Goal: Ask a question

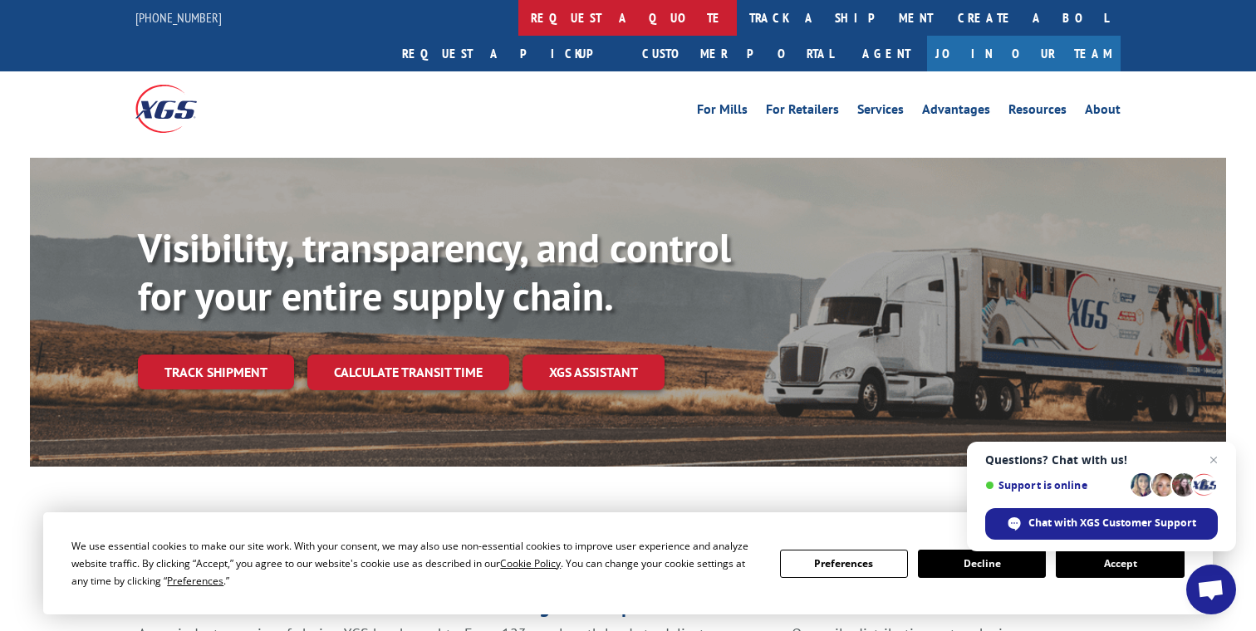
click at [518, 19] on link "request a quote" at bounding box center [627, 18] width 218 height 36
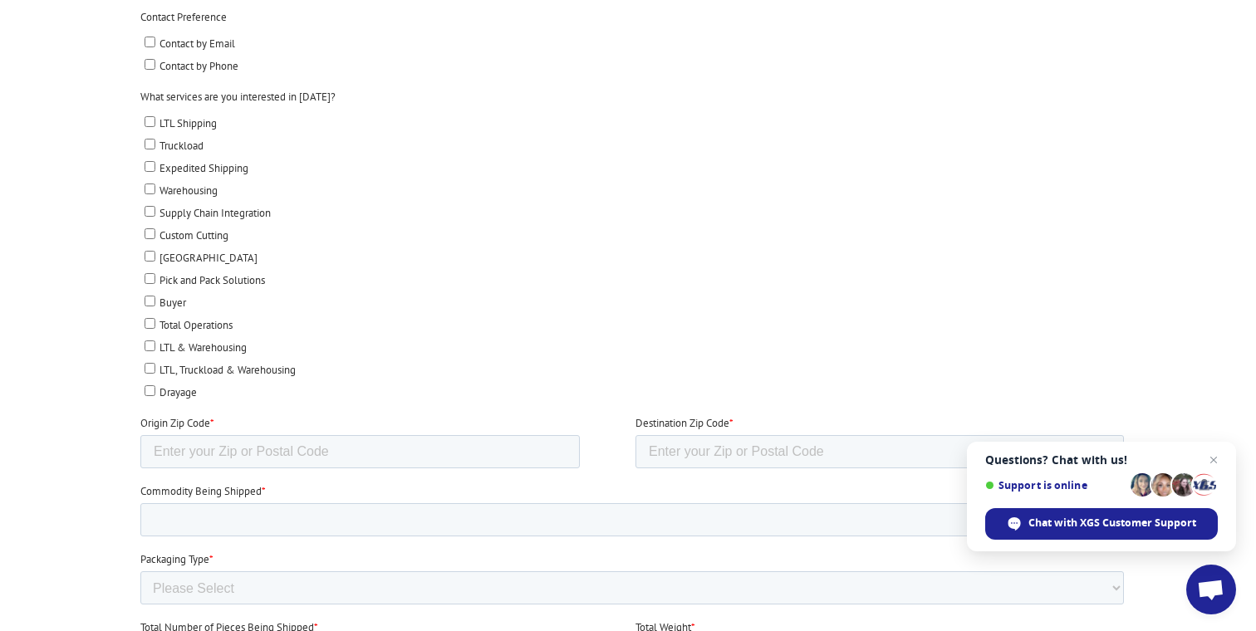
scroll to position [303, 0]
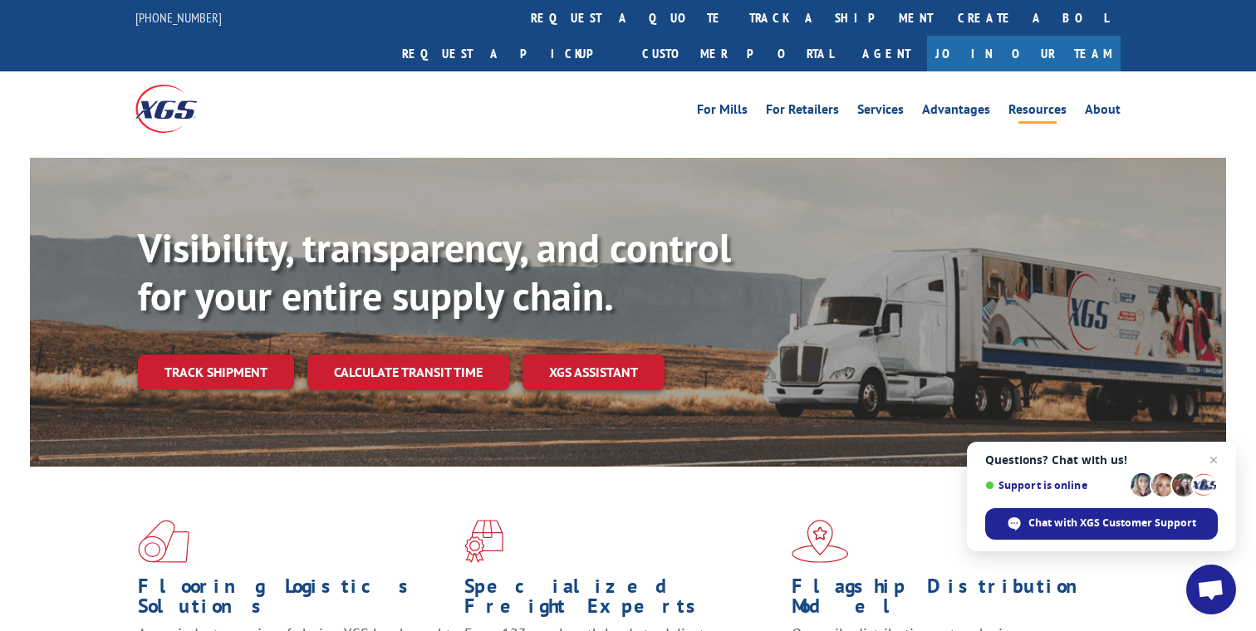
click at [1030, 103] on link "Resources" at bounding box center [1037, 112] width 58 height 18
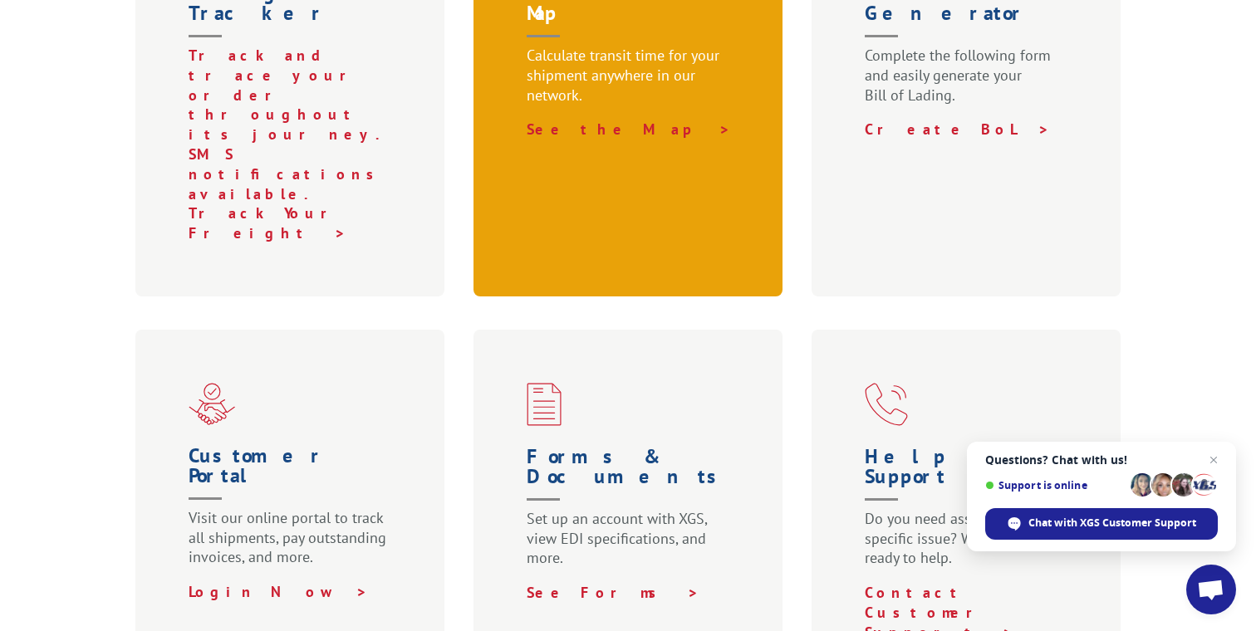
scroll to position [764, 0]
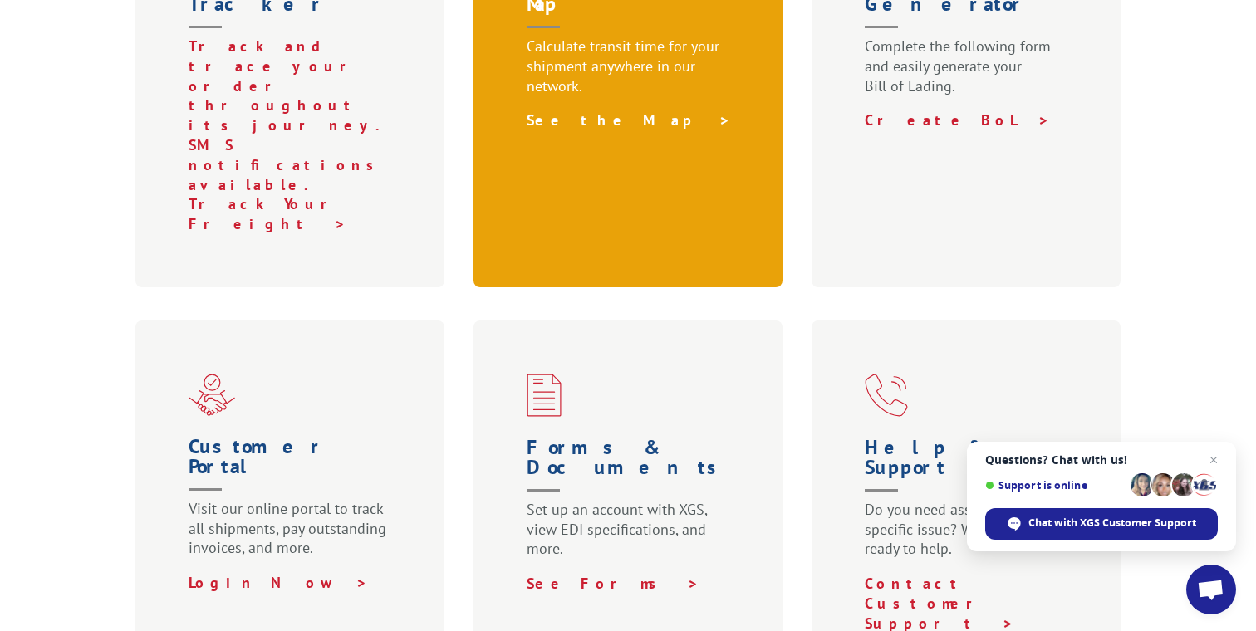
click at [581, 110] on link "See the Map >" at bounding box center [629, 119] width 204 height 19
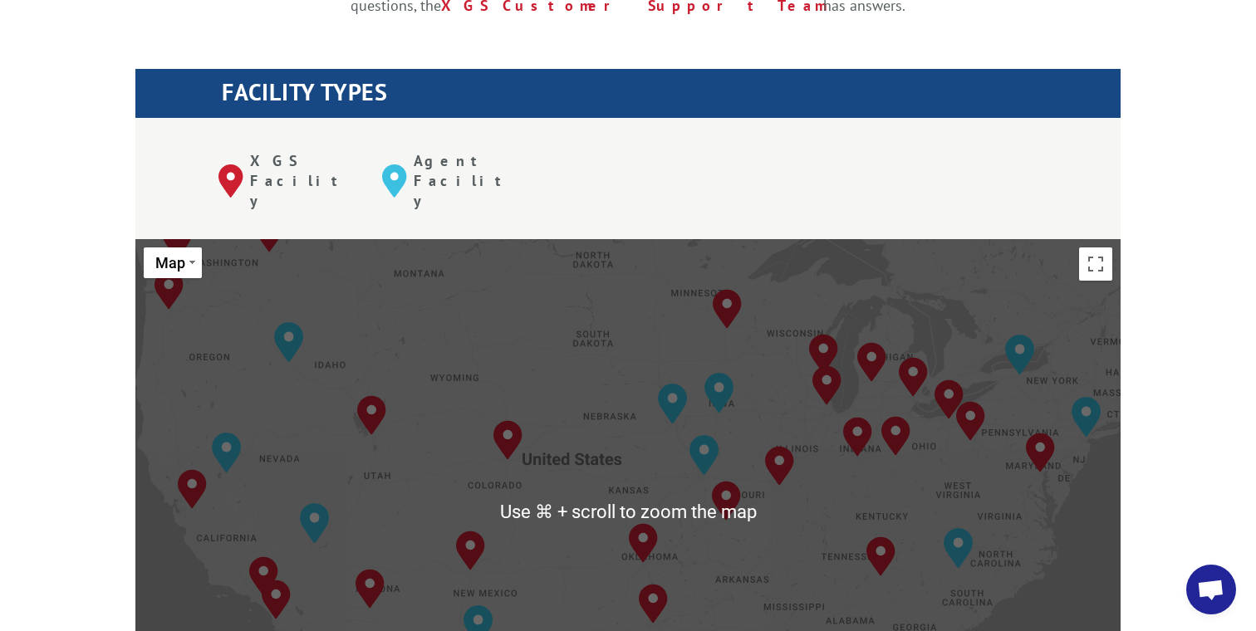
scroll to position [589, 0]
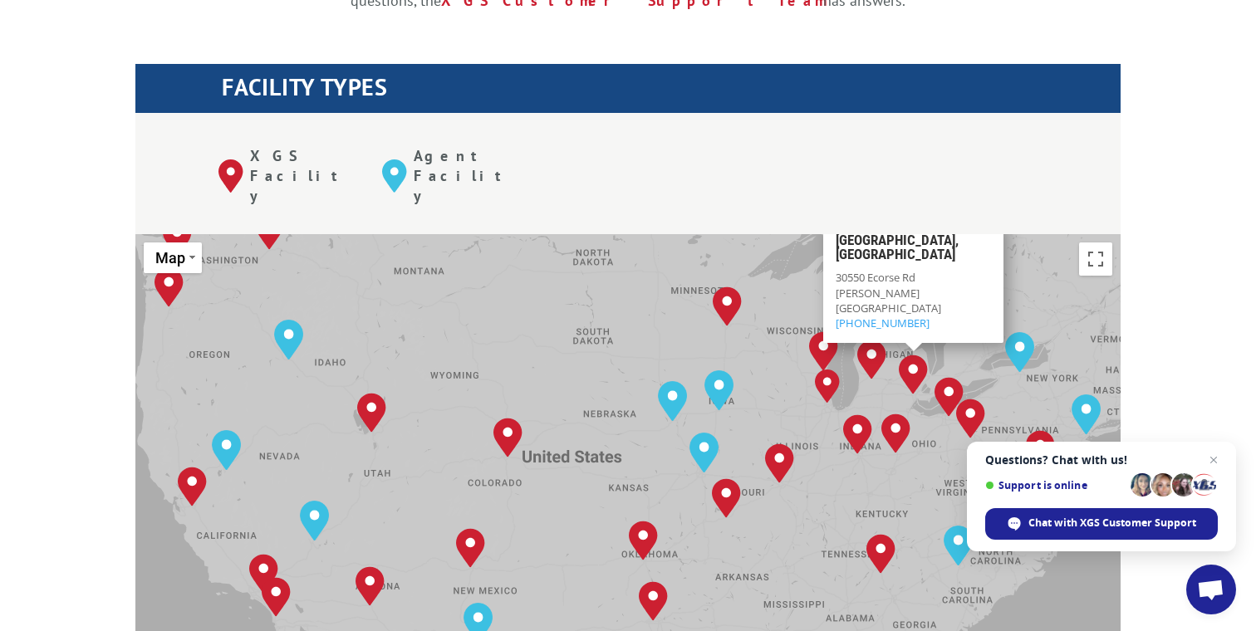
click at [914, 355] on img "Detroit, MI" at bounding box center [913, 375] width 29 height 40
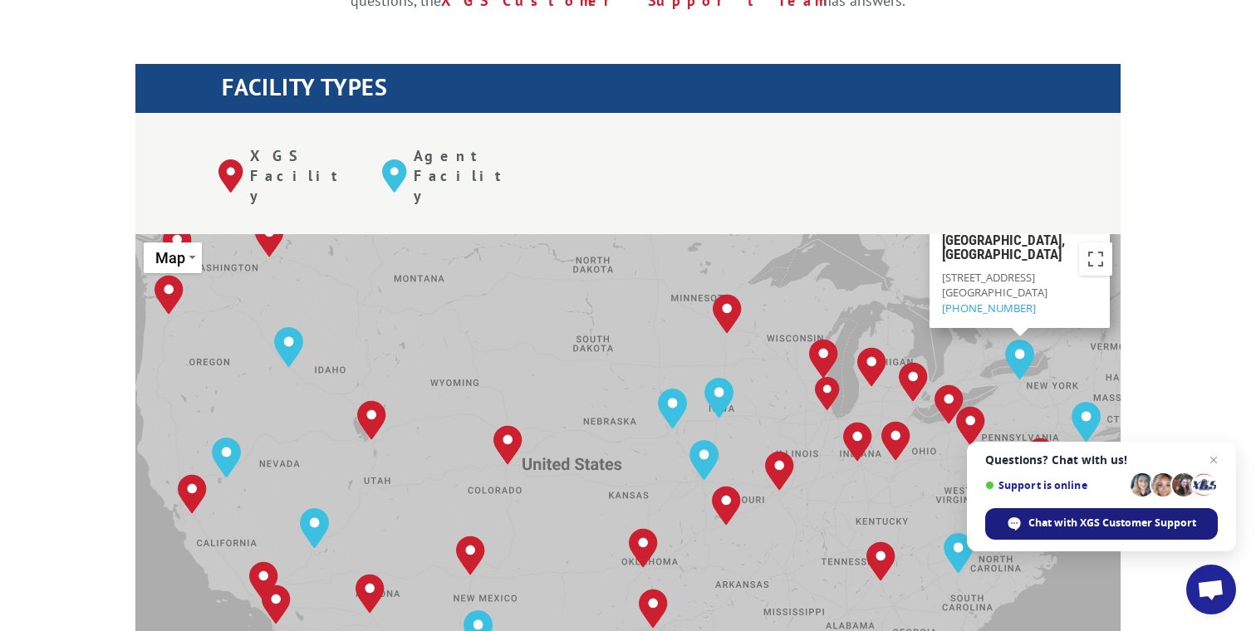
click at [1060, 528] on span "Chat with XGS Customer Support" at bounding box center [1112, 523] width 168 height 15
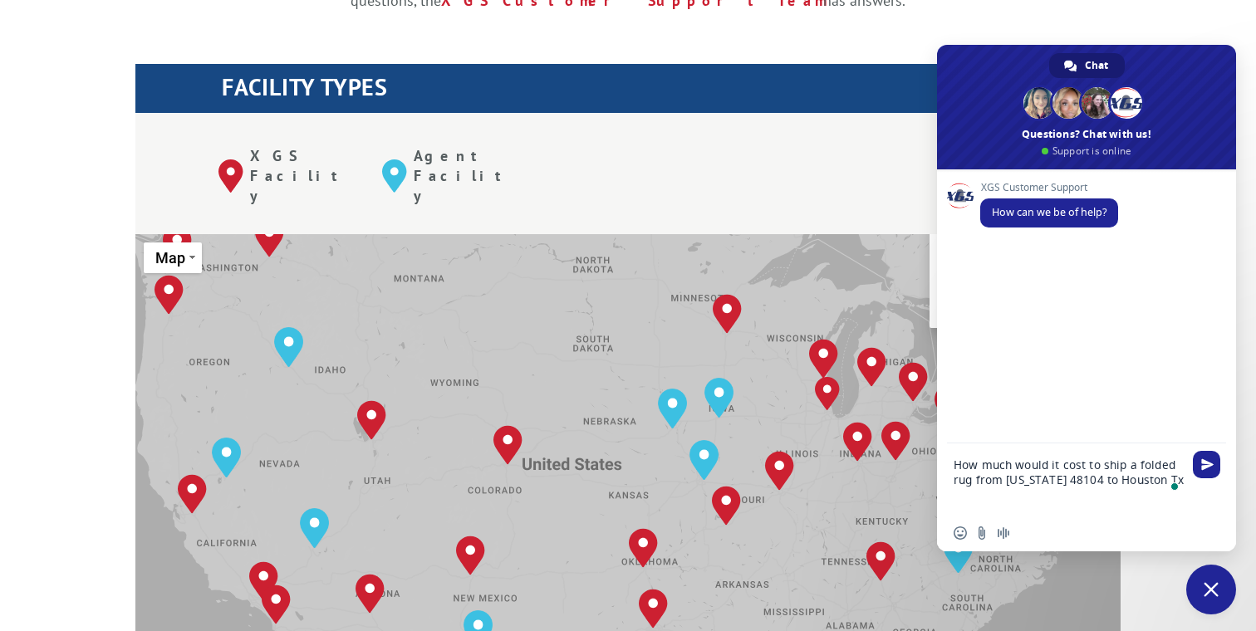
click at [1005, 485] on textarea "How much would it cost to ship a folded rug from Michigan 48104 to Houston Tx" at bounding box center [1069, 479] width 233 height 71
click at [1001, 498] on textarea "How much would it cost to ship a folded rug from Ann Arbor, Michigan 48104 to H…" at bounding box center [1069, 479] width 233 height 71
click at [1029, 492] on textarea "How much would it cost to ship a folded rug from Ann Arbor, Michigan 48104 to H…" at bounding box center [1069, 479] width 233 height 71
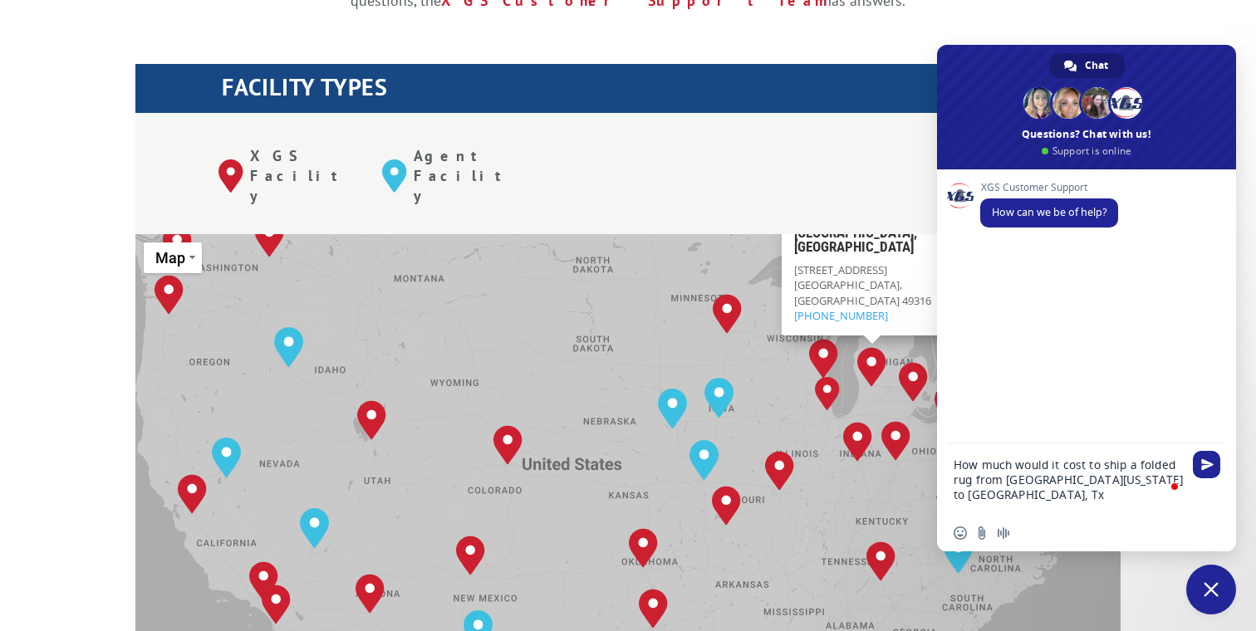
paste textarea "77016"
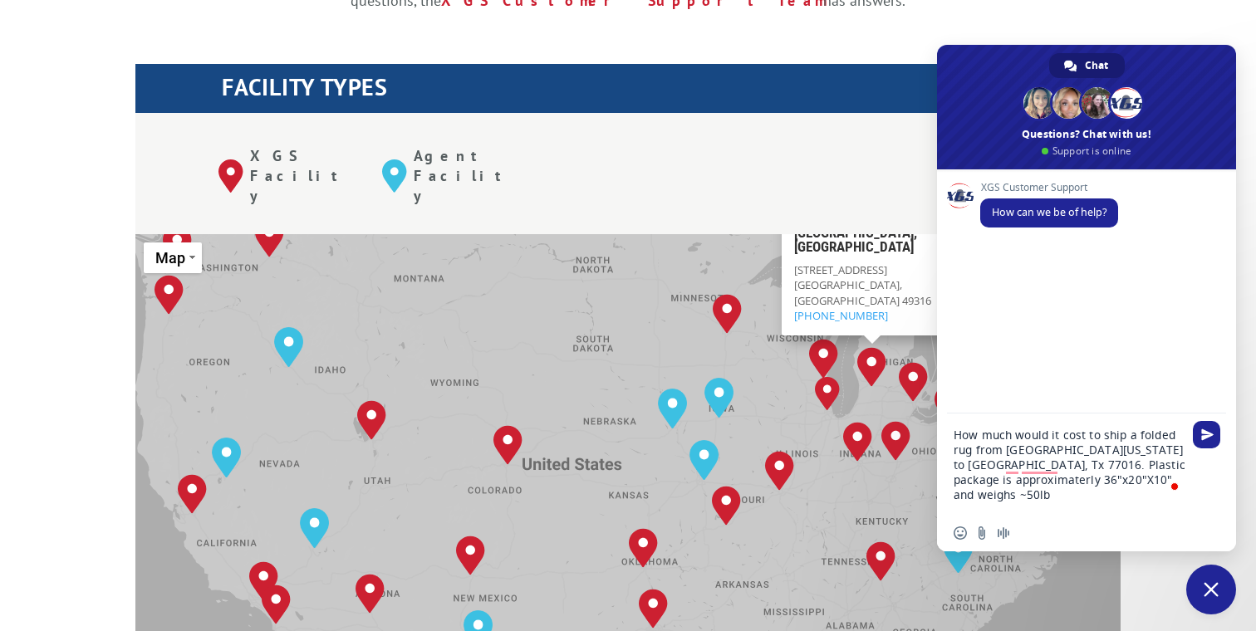
type textarea "How much would it cost to ship a folded rug from Ann Arbor, Michigan 48104 to H…"
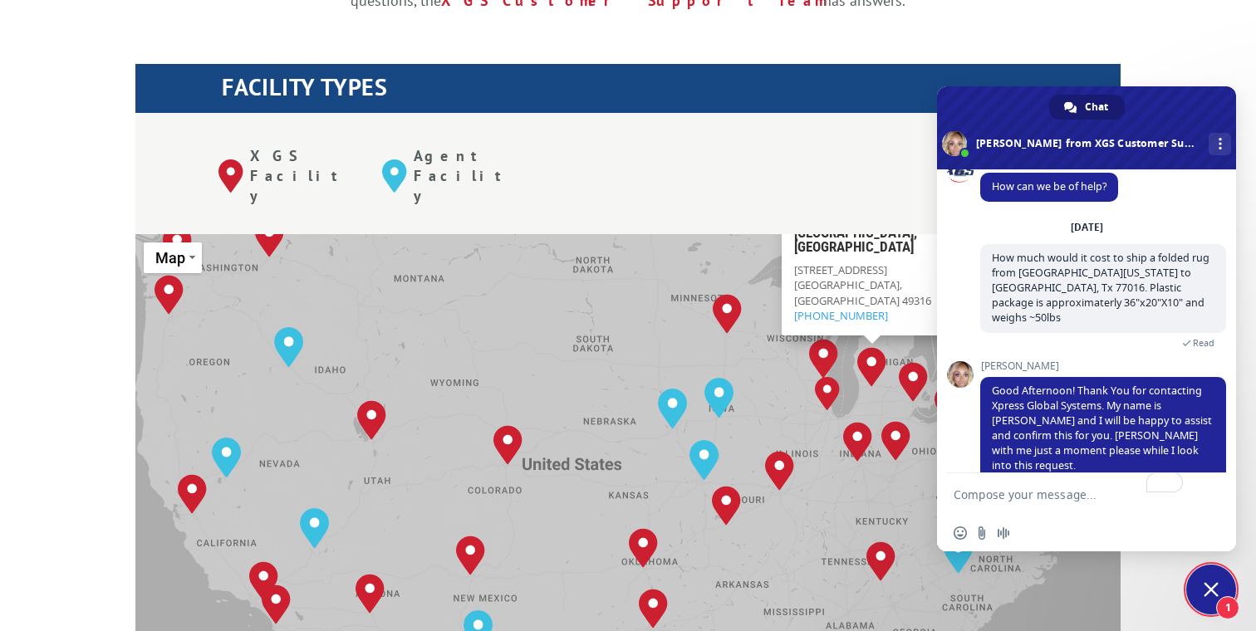
scroll to position [91, 0]
